Goal: Communication & Community: Answer question/provide support

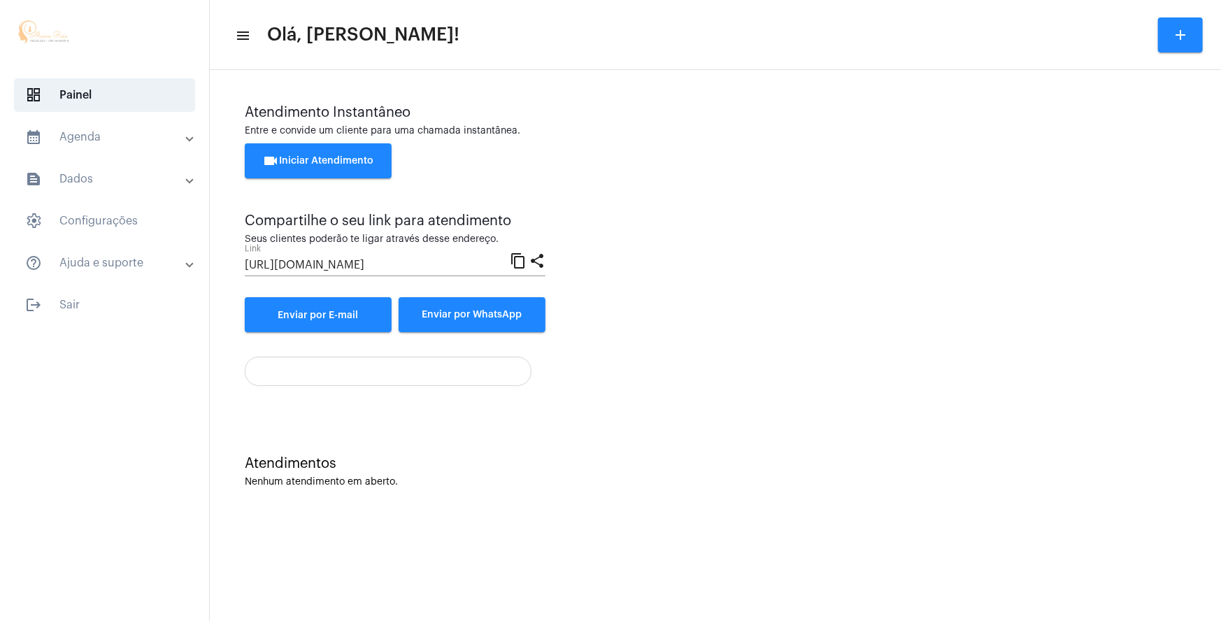
click at [291, 152] on button "videocam Iniciar Atendimento" at bounding box center [318, 160] width 147 height 35
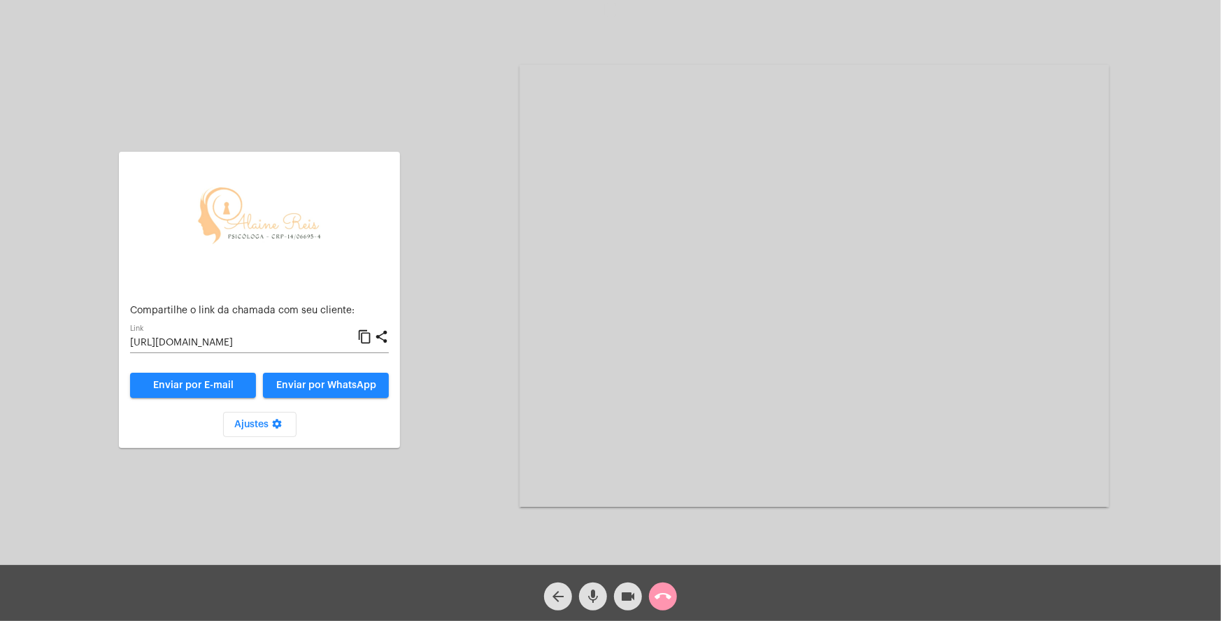
click at [845, 605] on div "arrow_back mic videocam call_end" at bounding box center [610, 593] width 1221 height 56
click at [657, 597] on mat-icon "call_end" at bounding box center [663, 596] width 17 height 17
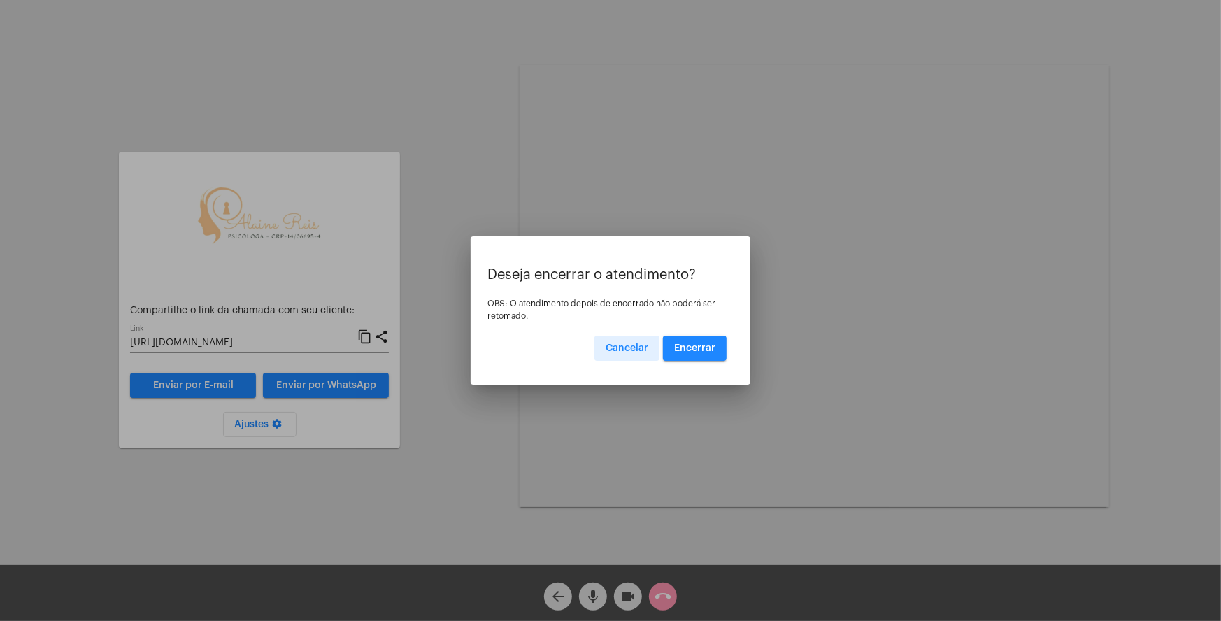
click at [693, 341] on button "Encerrar" at bounding box center [695, 348] width 64 height 25
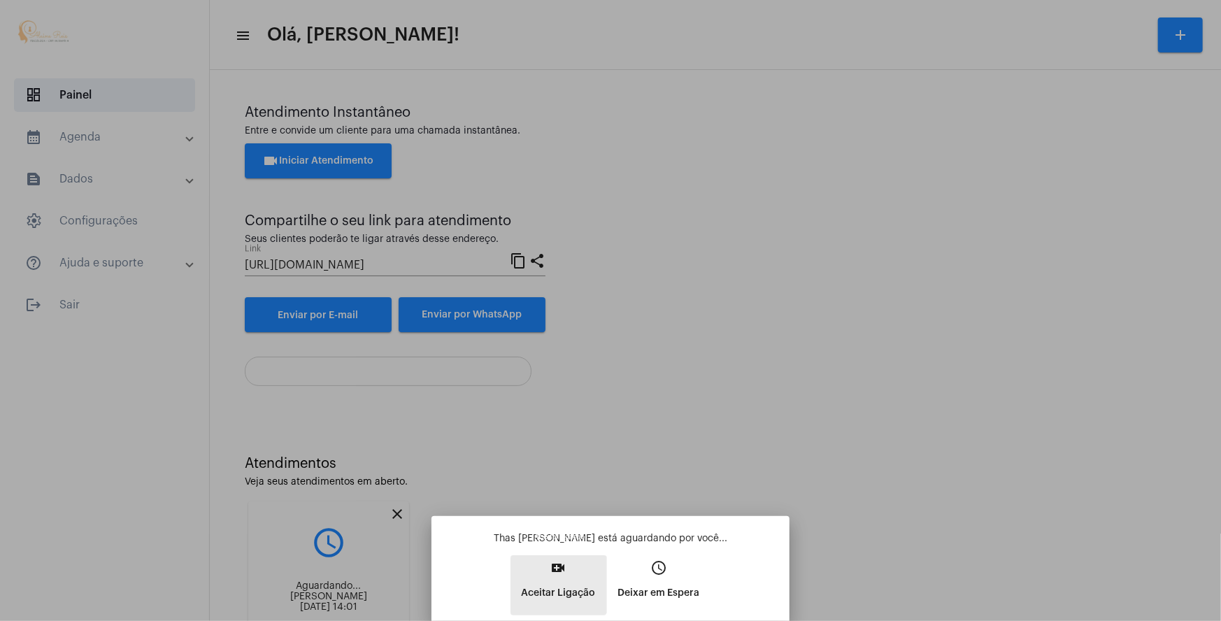
click at [555, 576] on mat-icon "video_call" at bounding box center [558, 567] width 17 height 17
